Goal: Find specific page/section: Find specific page/section

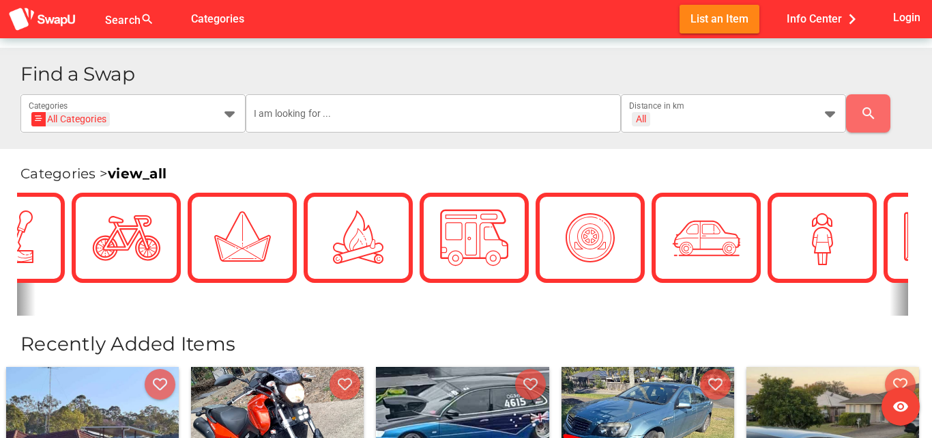
scroll to position [273, 0]
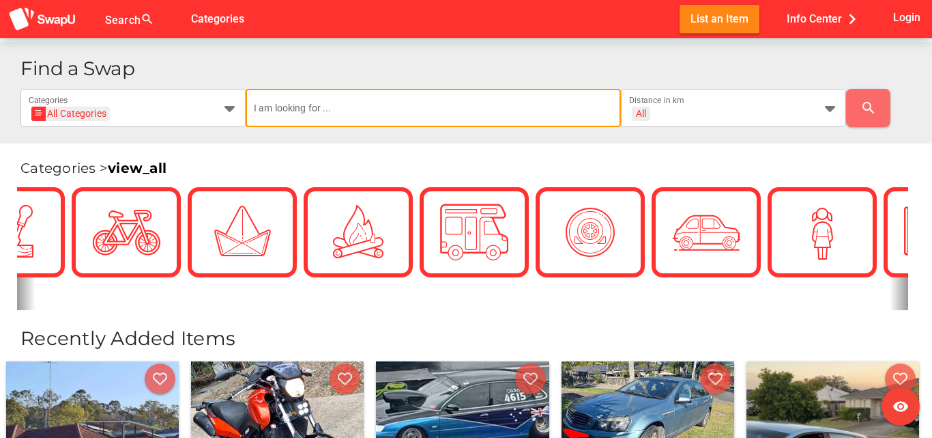
click at [537, 119] on input "text" at bounding box center [433, 108] width 359 height 38
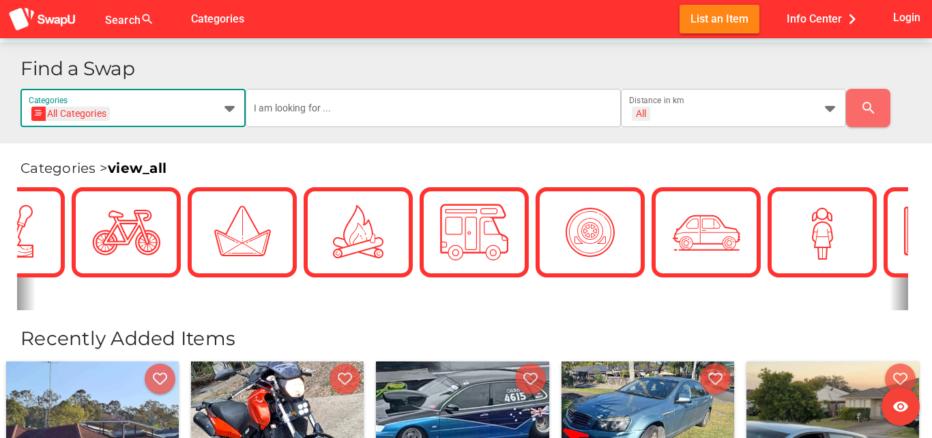
click at [231, 113] on icon at bounding box center [229, 108] width 16 height 16
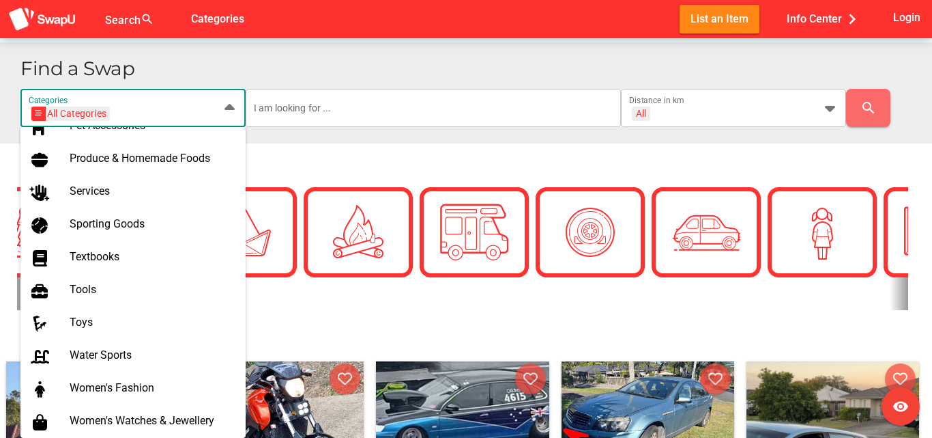
scroll to position [902, 0]
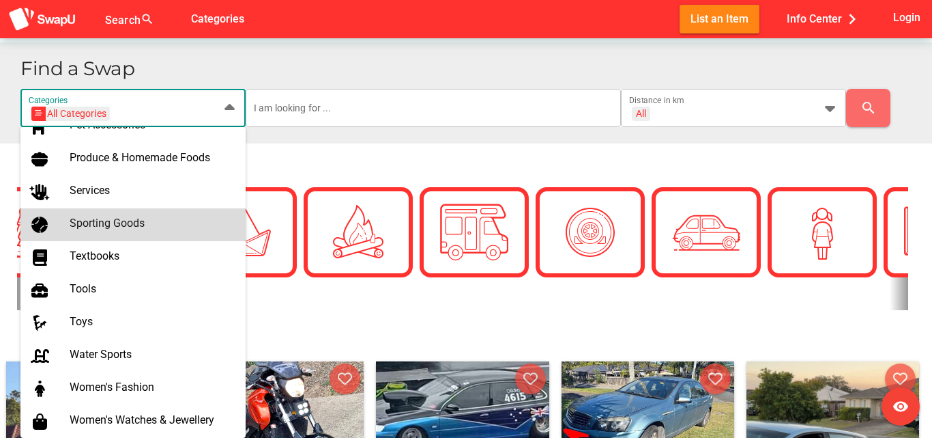
click at [124, 220] on div "Sporting Goods" at bounding box center [152, 222] width 165 height 13
type input "Sporting Goods"
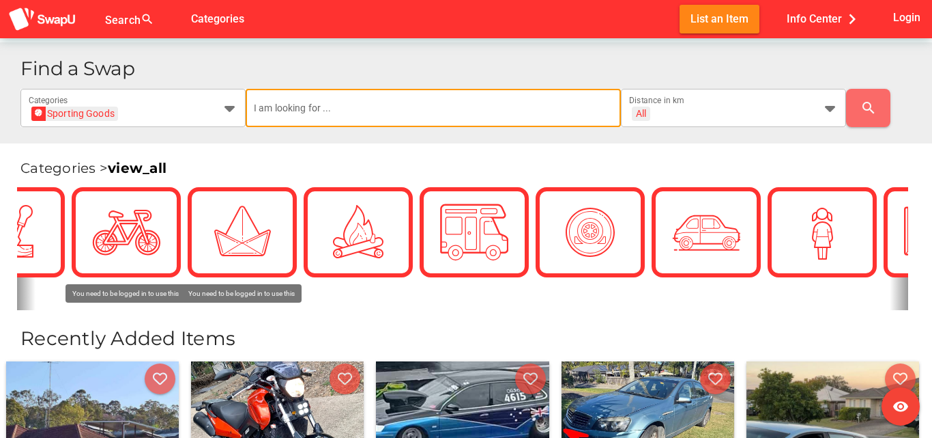
scroll to position [0, 0]
click at [319, 114] on input "text" at bounding box center [433, 108] width 359 height 38
click at [47, 20] on img at bounding box center [42, 19] width 68 height 25
